Goal: Transaction & Acquisition: Obtain resource

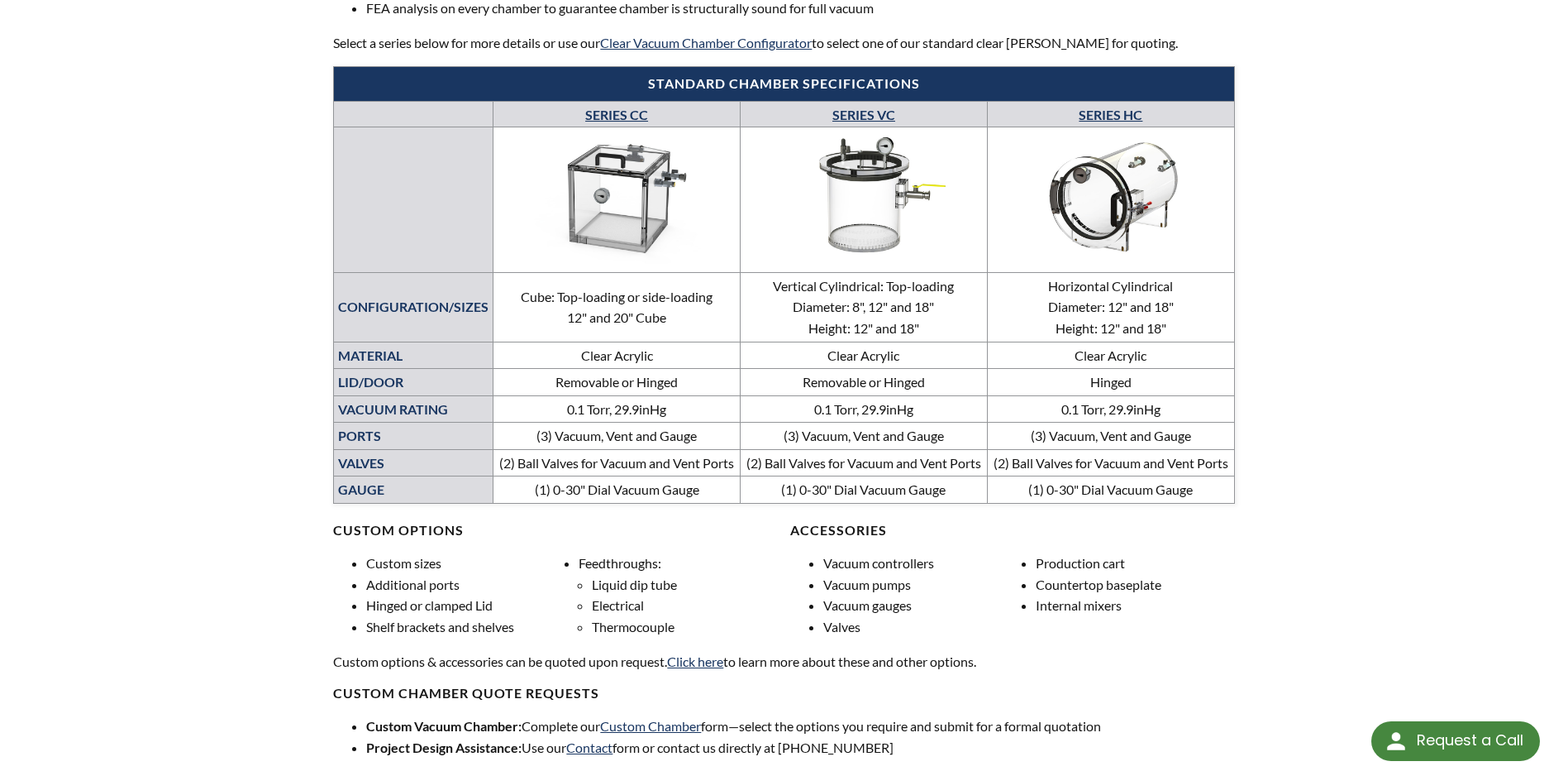
scroll to position [745, 0]
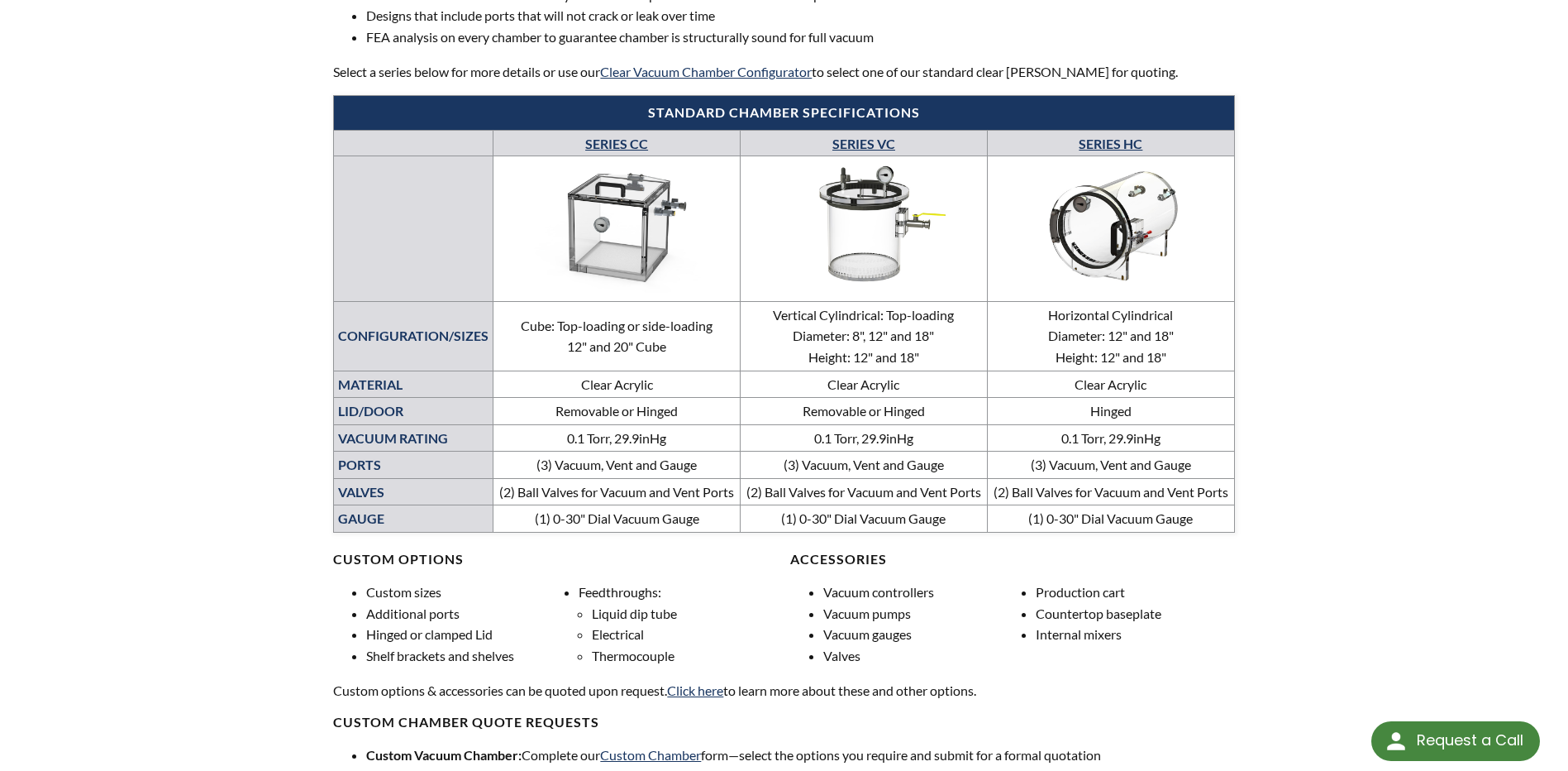
click at [636, 136] on link "SERIES CC" at bounding box center [616, 144] width 63 height 16
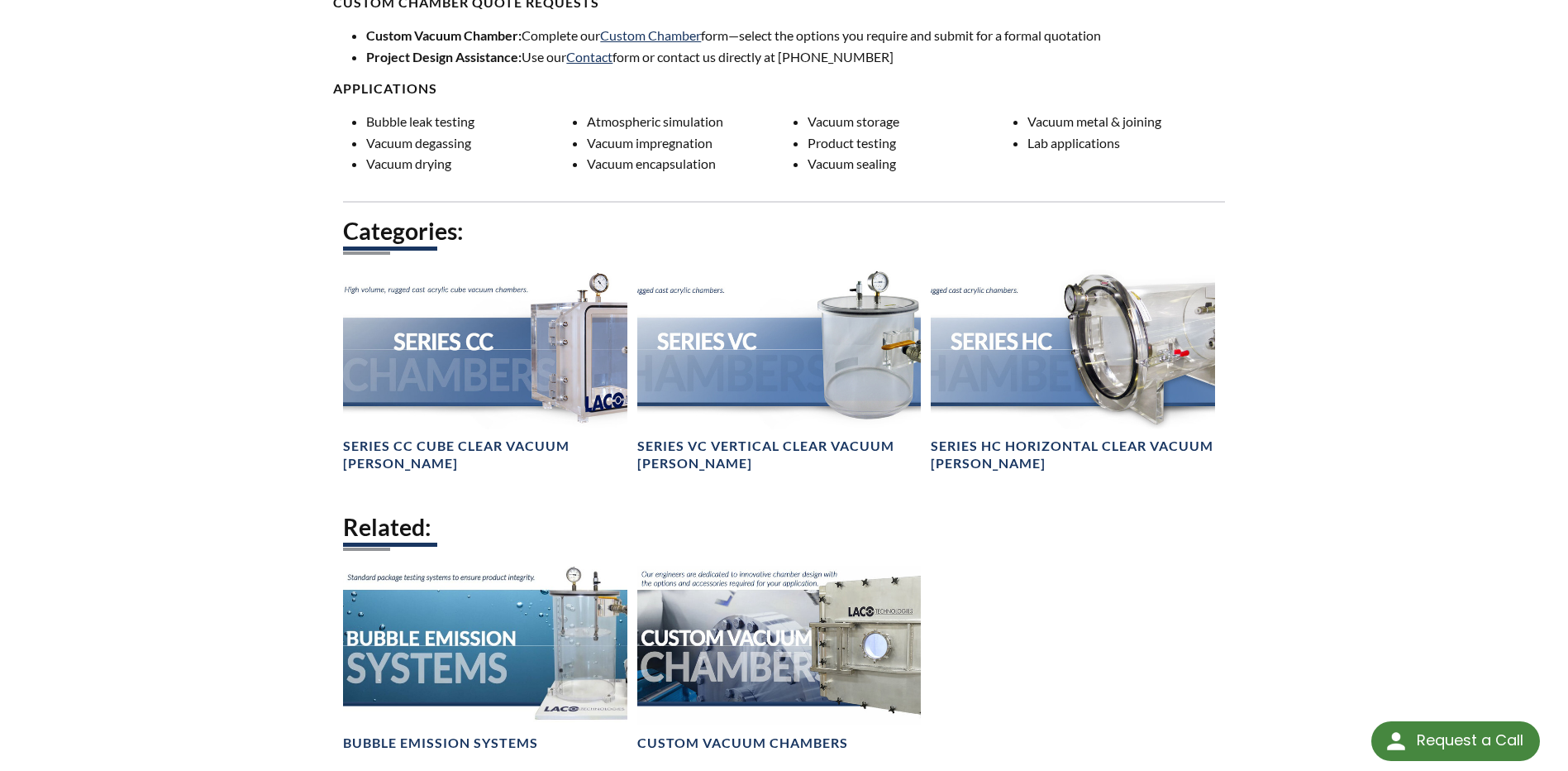
scroll to position [1489, 0]
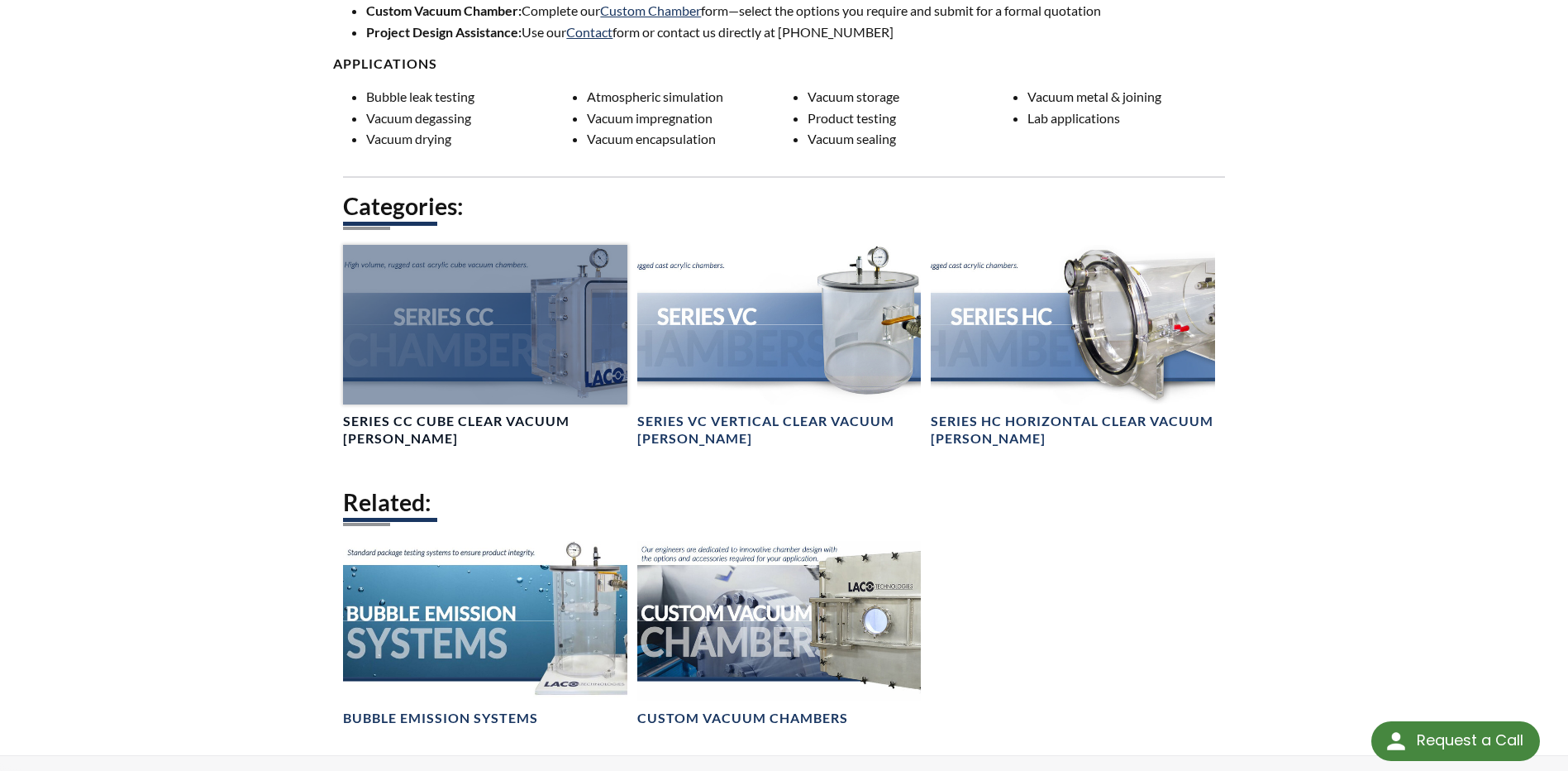
click at [451, 338] on div at bounding box center [485, 324] width 284 height 159
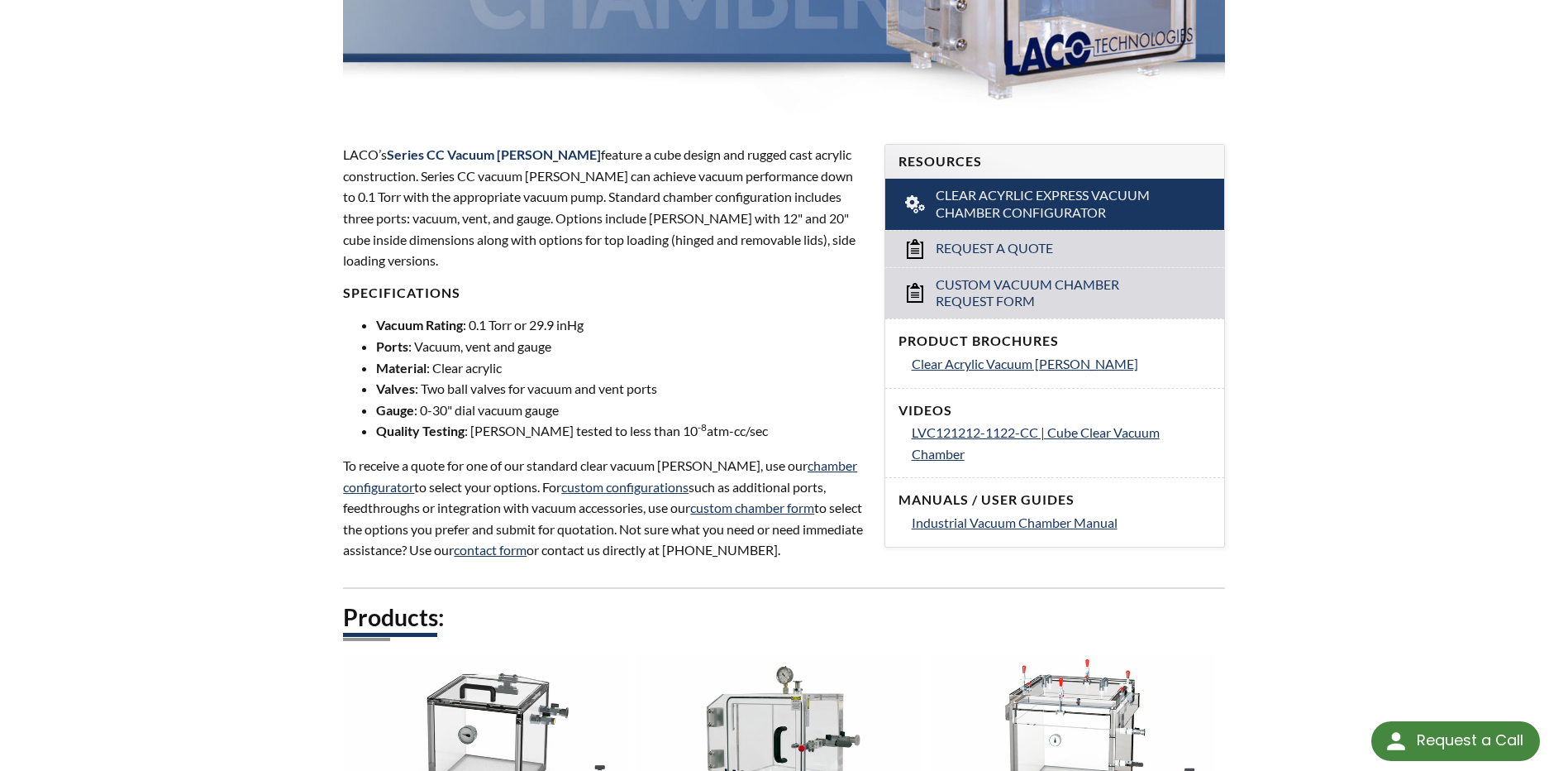
scroll to position [414, 0]
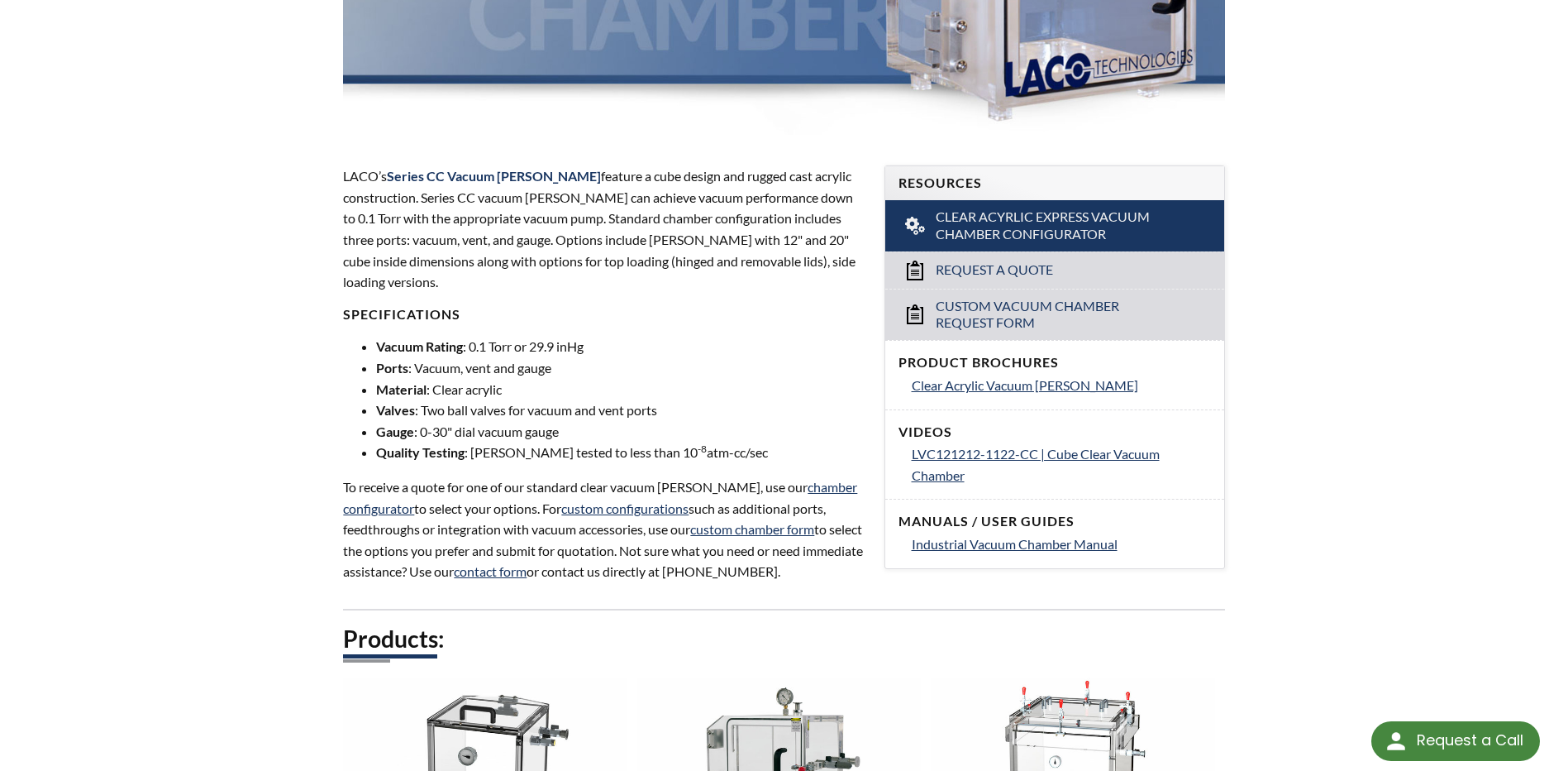
drag, startPoint x: 754, startPoint y: 450, endPoint x: 320, endPoint y: 292, distance: 461.9
drag, startPoint x: 320, startPoint y: 292, endPoint x: 486, endPoint y: 288, distance: 166.0
click at [482, 289] on p "LACO’s Series CC Vacuum Chambers feature a cube design and rugged cast acrylic …" at bounding box center [603, 229] width 521 height 127
click at [563, 397] on li "Material : Clear acrylic" at bounding box center [620, 389] width 488 height 22
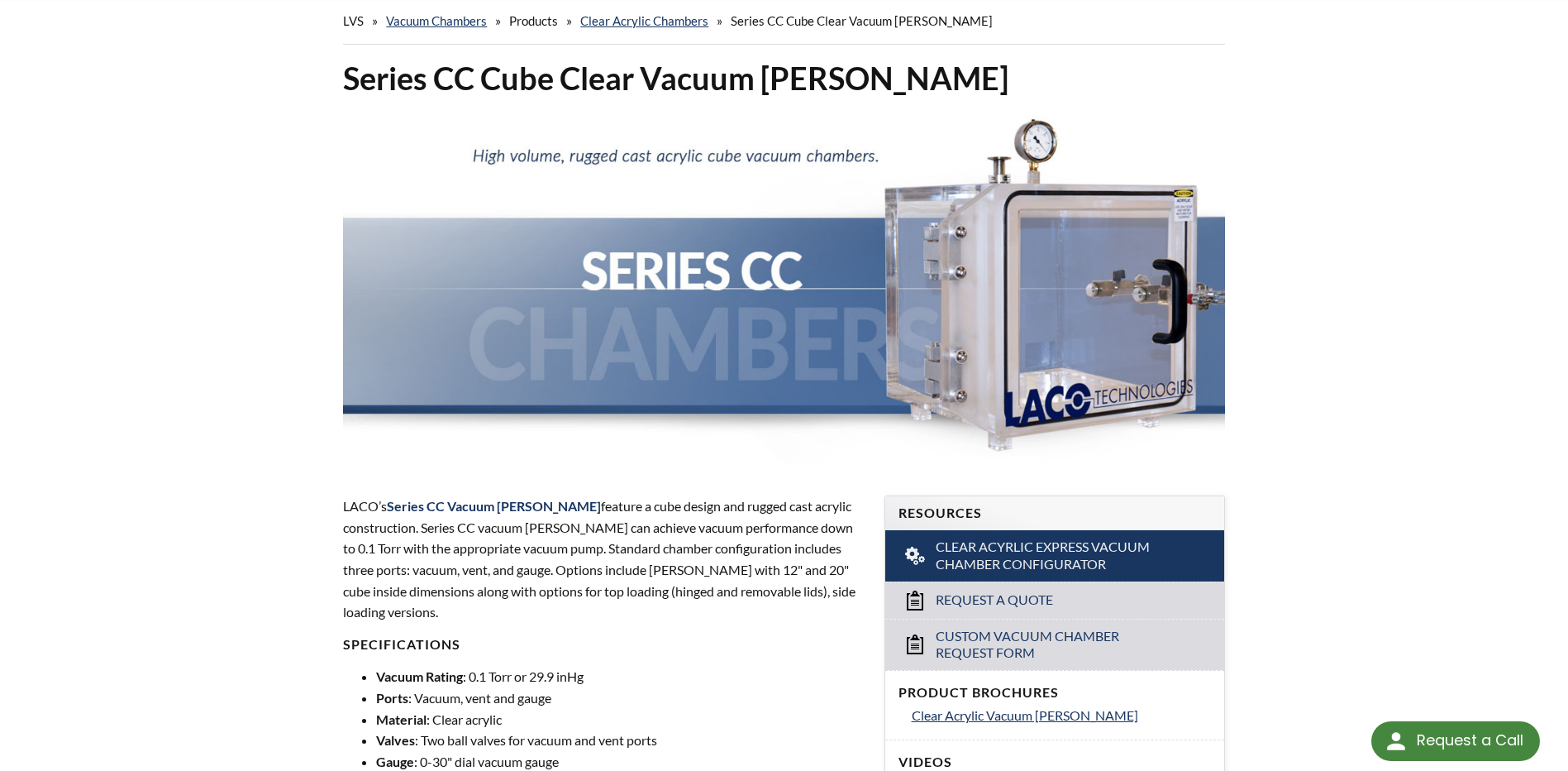
scroll to position [83, 0]
click at [522, 169] on img at bounding box center [784, 288] width 881 height 353
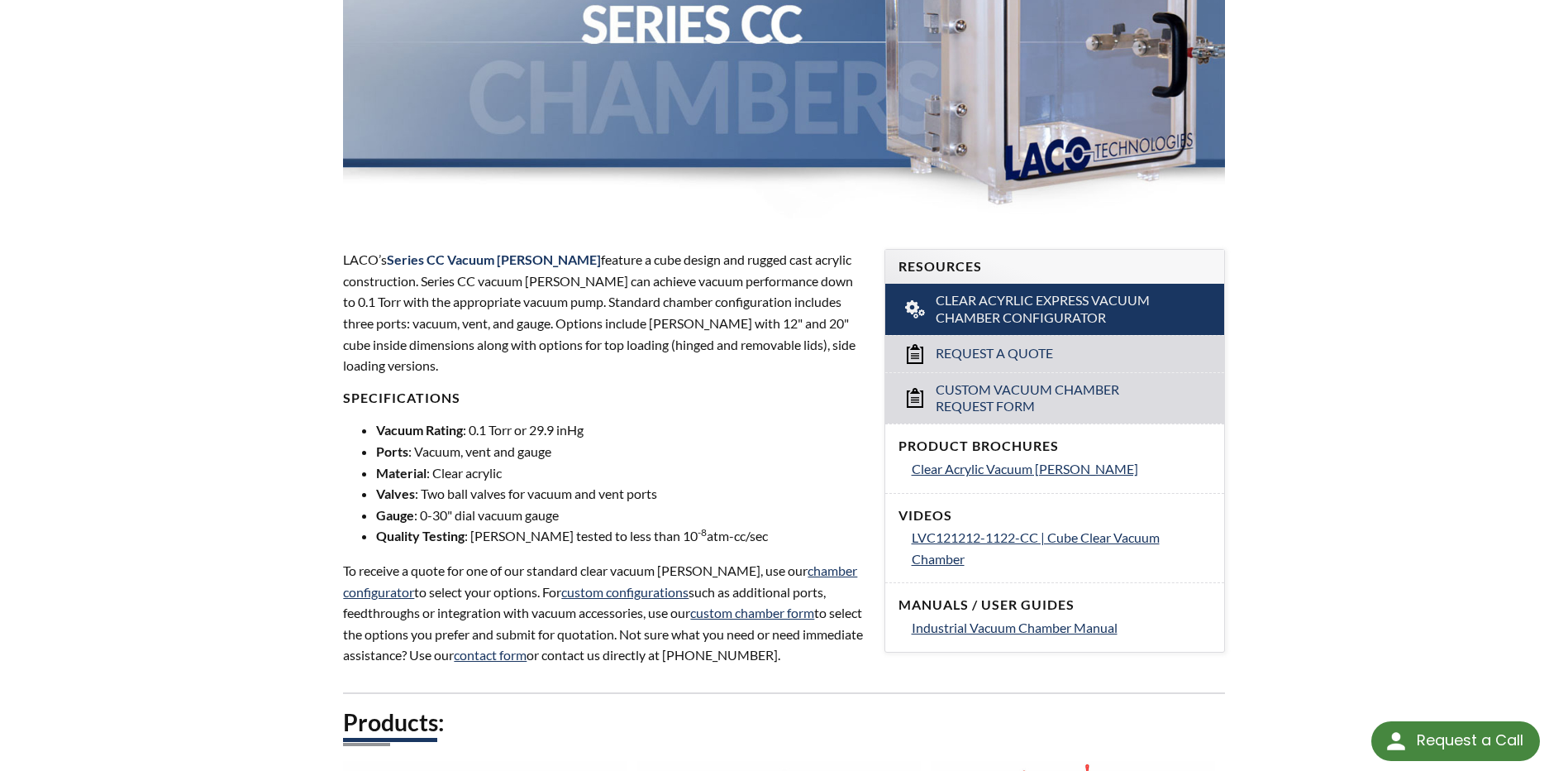
scroll to position [331, 0]
click at [1013, 348] on span "Request a Quote" at bounding box center [994, 353] width 118 height 17
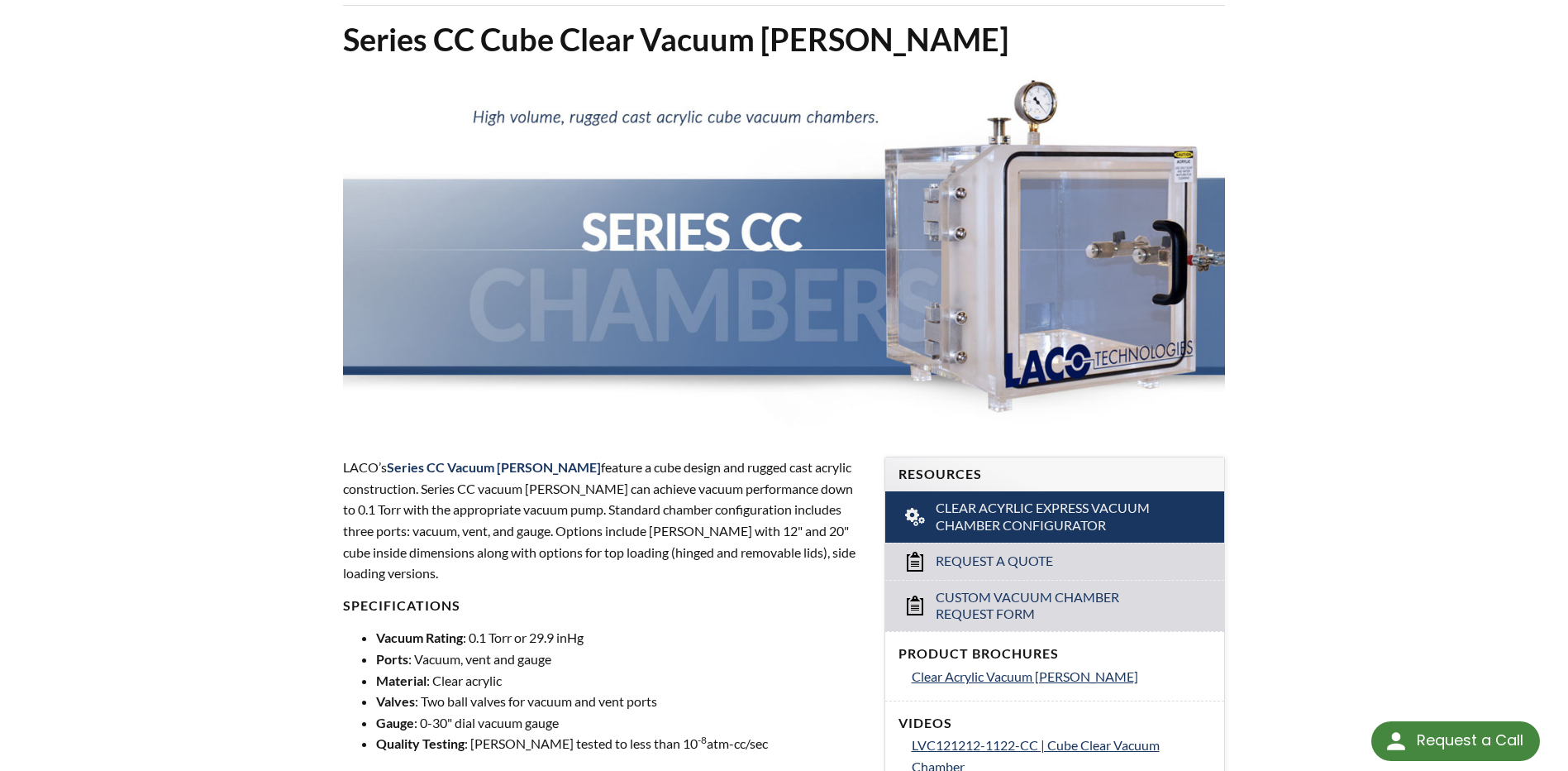
scroll to position [0, 0]
